Goal: Task Accomplishment & Management: Manage account settings

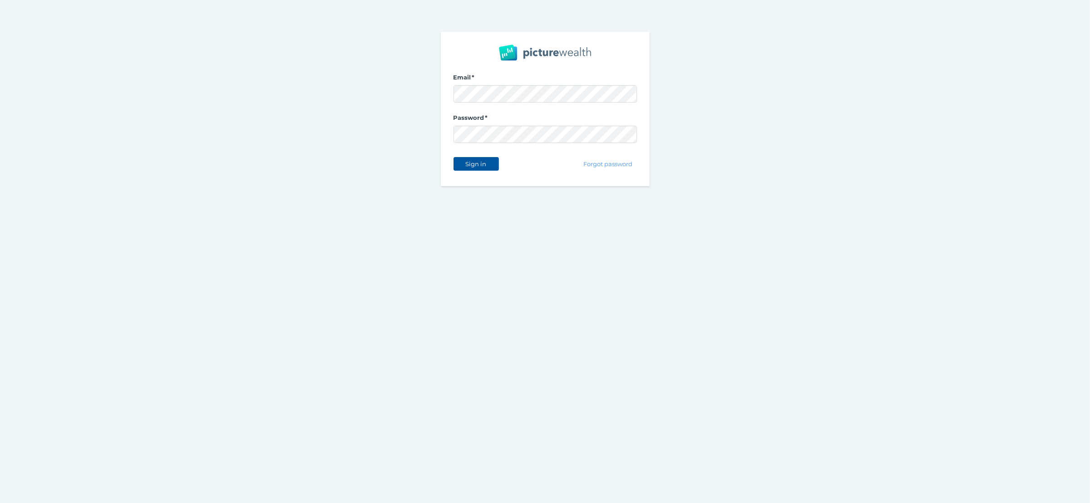
click at [474, 167] on span "Sign in" at bounding box center [476, 163] width 29 height 7
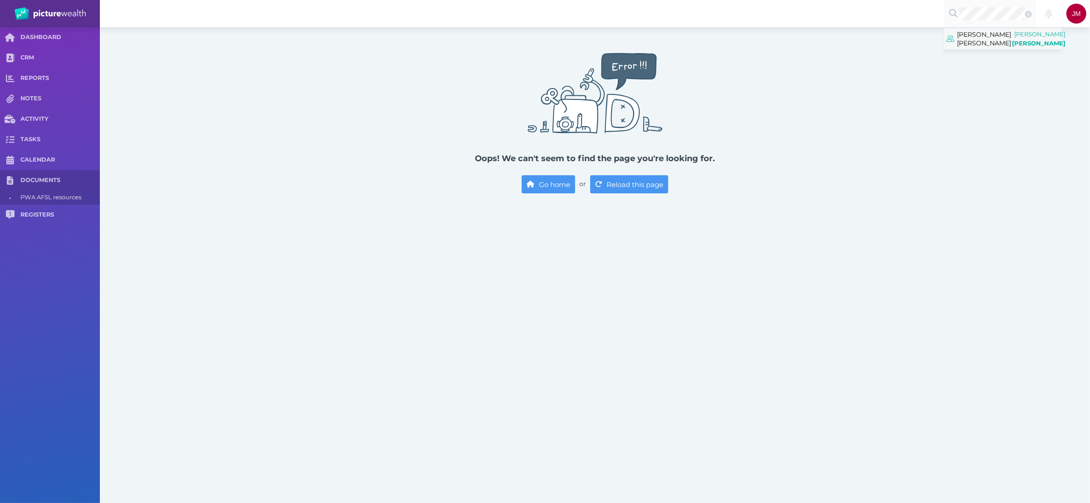
click at [988, 38] on span "[PERSON_NAME] [PERSON_NAME]" at bounding box center [985, 39] width 54 height 20
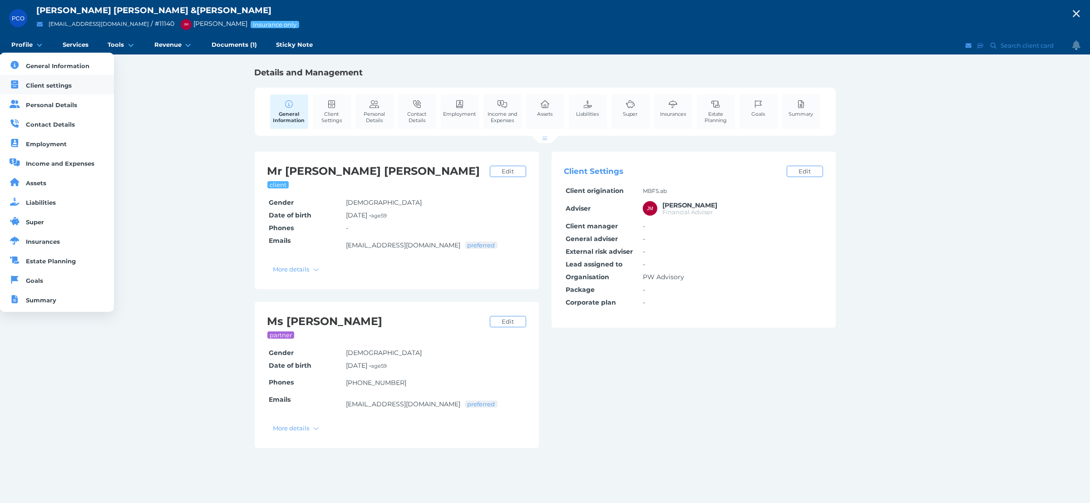
click at [38, 89] on span "Client settings" at bounding box center [49, 85] width 46 height 7
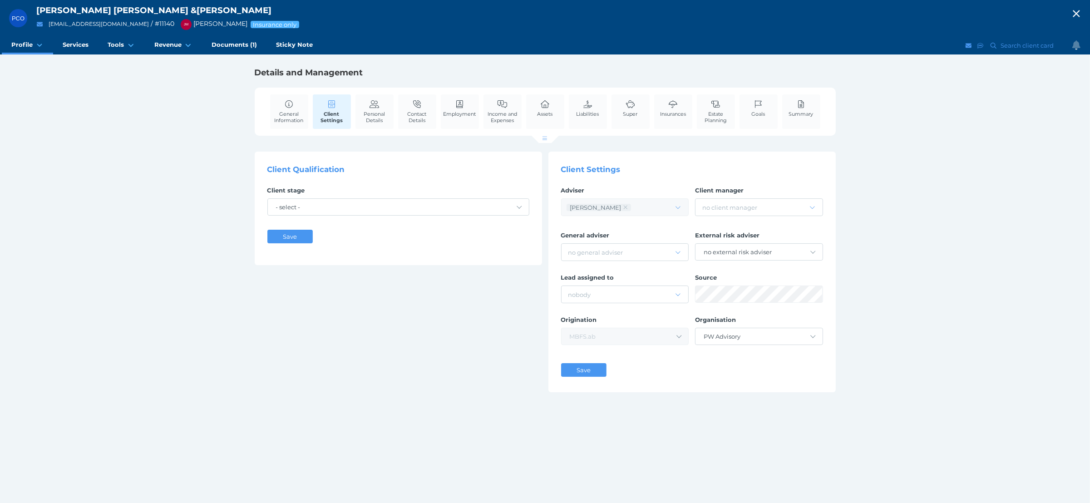
click at [965, 353] on div "PCO [PERSON_NAME] [PERSON_NAME] & [PERSON_NAME] [EMAIL_ADDRESS][DOMAIN_NAME] / …" at bounding box center [545, 251] width 1090 height 503
click at [669, 114] on span "Insurances" at bounding box center [673, 114] width 26 height 6
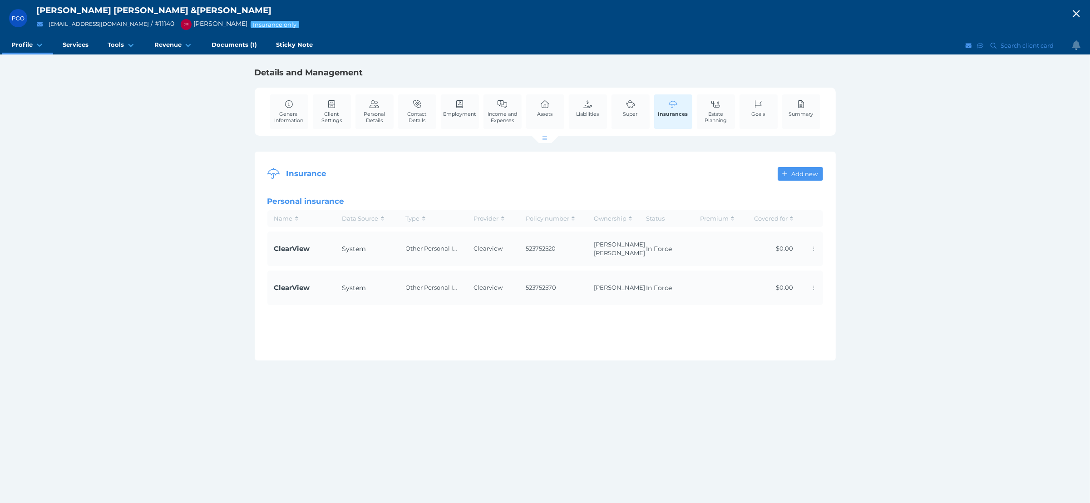
click at [934, 173] on div "PCO [PERSON_NAME] [PERSON_NAME] & [PERSON_NAME] [EMAIL_ADDRESS][DOMAIN_NAME] / …" at bounding box center [545, 251] width 1090 height 503
click at [1070, 16] on span "button" at bounding box center [1076, 14] width 27 height 12
